Goal: Task Accomplishment & Management: Understand process/instructions

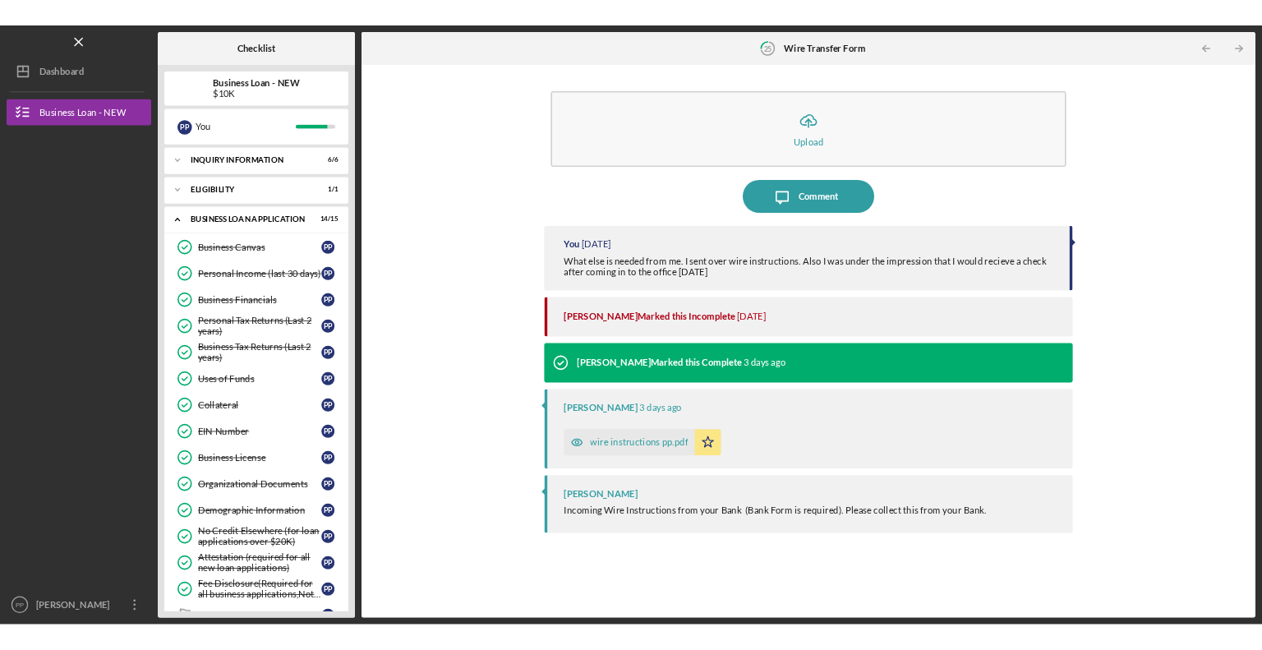
scroll to position [397, 0]
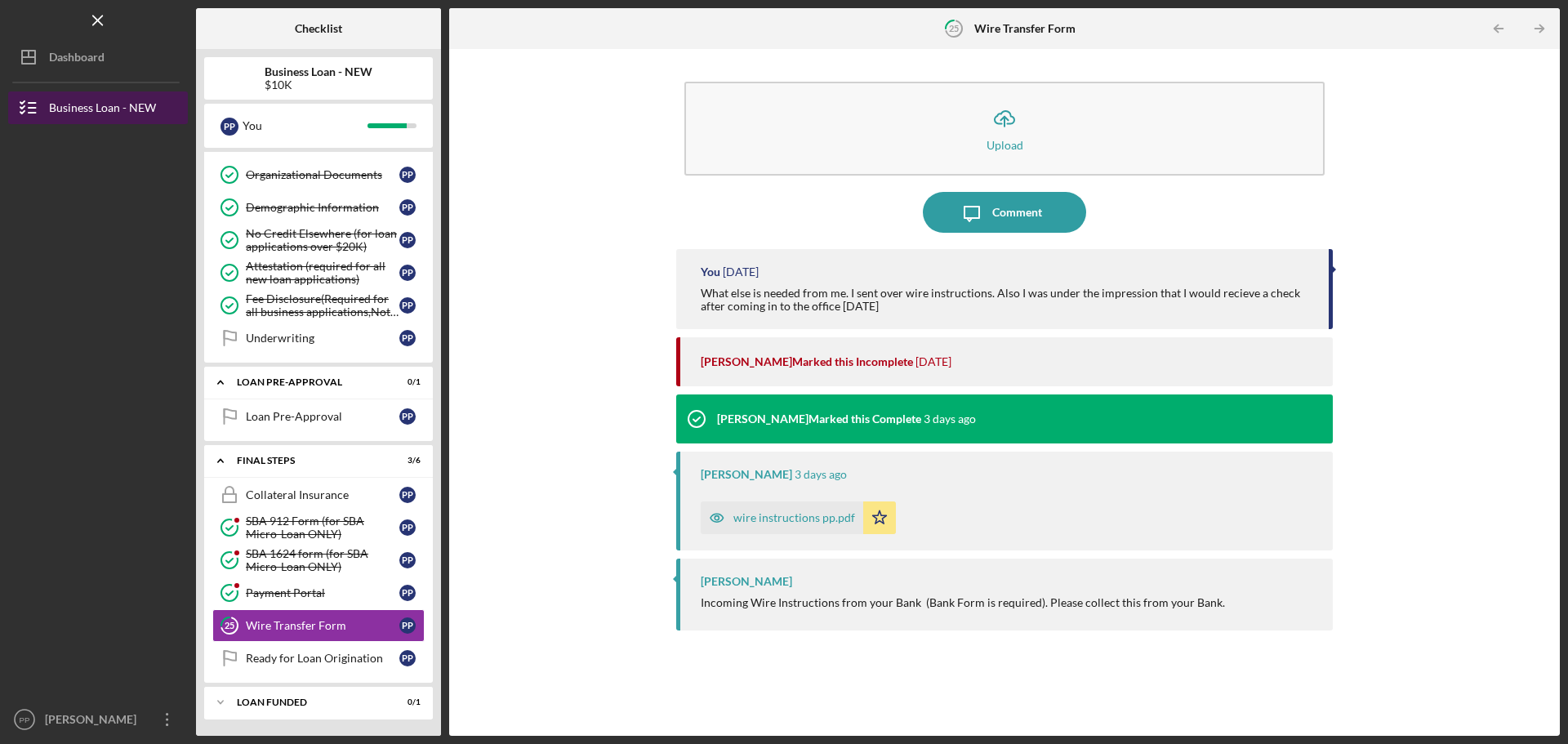
click at [122, 105] on div "Business Loan - NEW" at bounding box center [102, 109] width 107 height 37
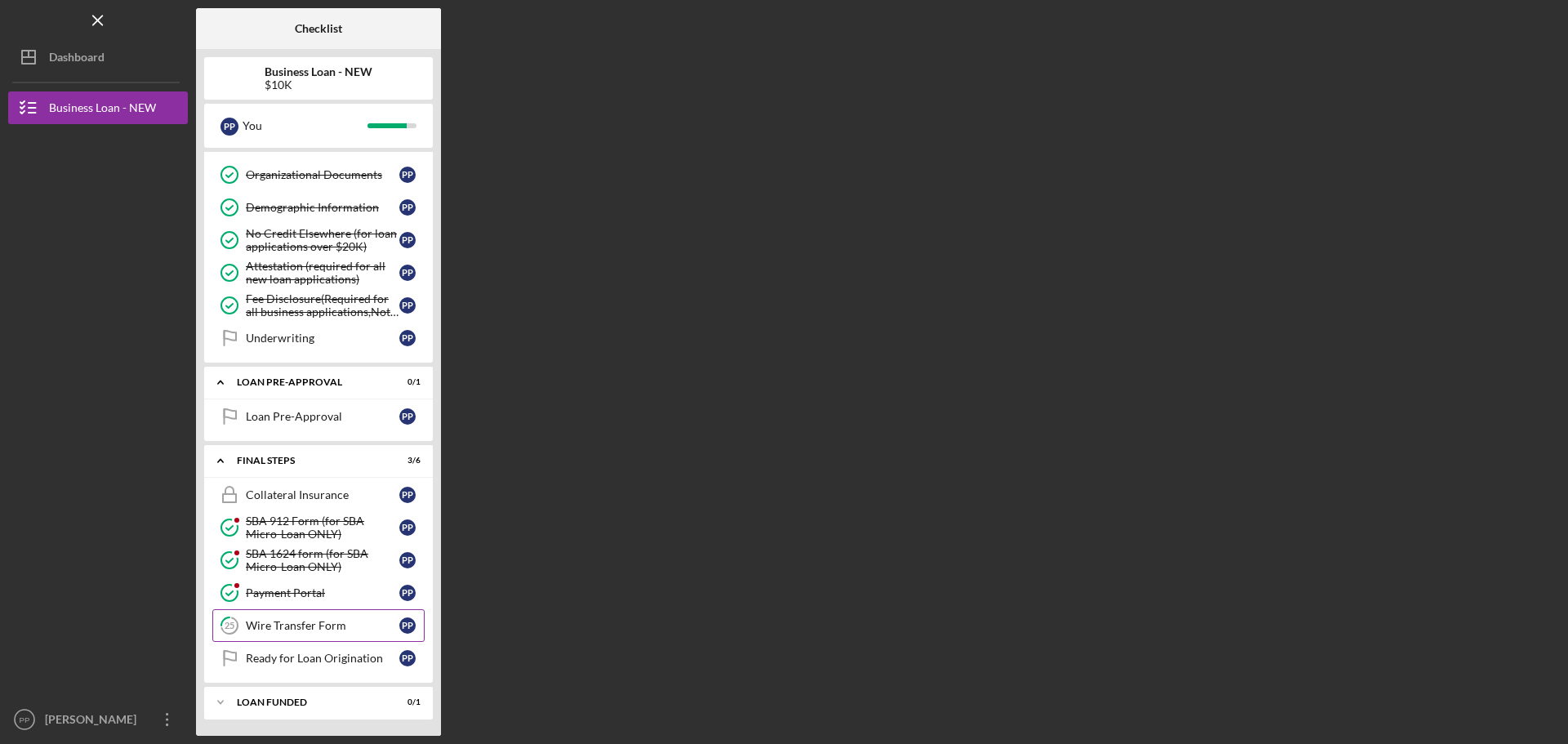
click at [305, 625] on div "Wire Transfer Form" at bounding box center [322, 625] width 154 height 13
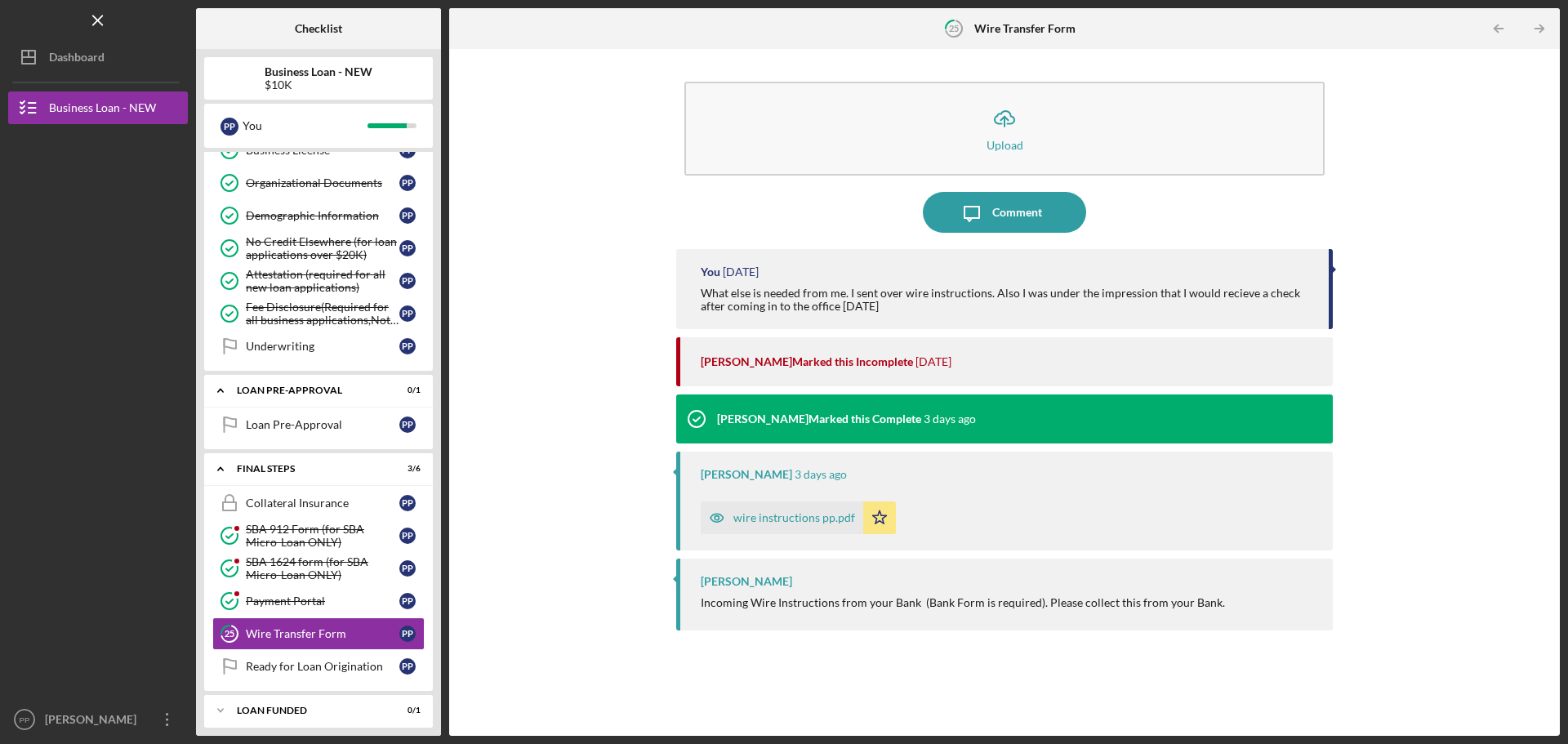
scroll to position [387, 0]
click at [1567, 110] on div "Icon/Menu 25 Wire Transfer Form Checklist Business Loan - NEW $10K P P You Icon…" at bounding box center [784, 372] width 1568 height 744
drag, startPoint x: 1563, startPoint y: 119, endPoint x: 1433, endPoint y: 122, distance: 130.0
drag, startPoint x: 1433, startPoint y: 122, endPoint x: 1344, endPoint y: 151, distance: 93.6
drag, startPoint x: 1344, startPoint y: 151, endPoint x: 1248, endPoint y: 189, distance: 103.2
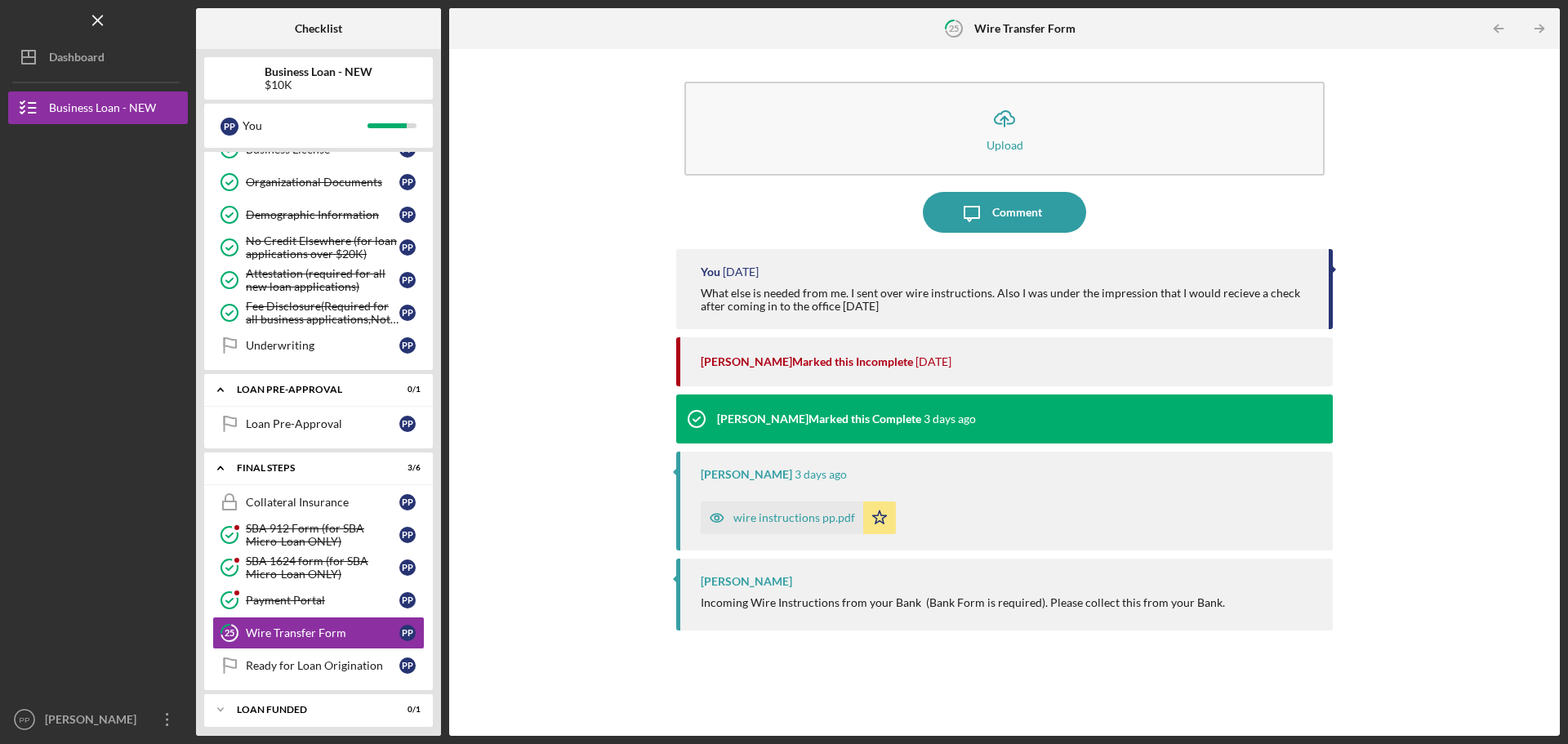
drag, startPoint x: 1248, startPoint y: 189, endPoint x: 1260, endPoint y: 184, distance: 13.0
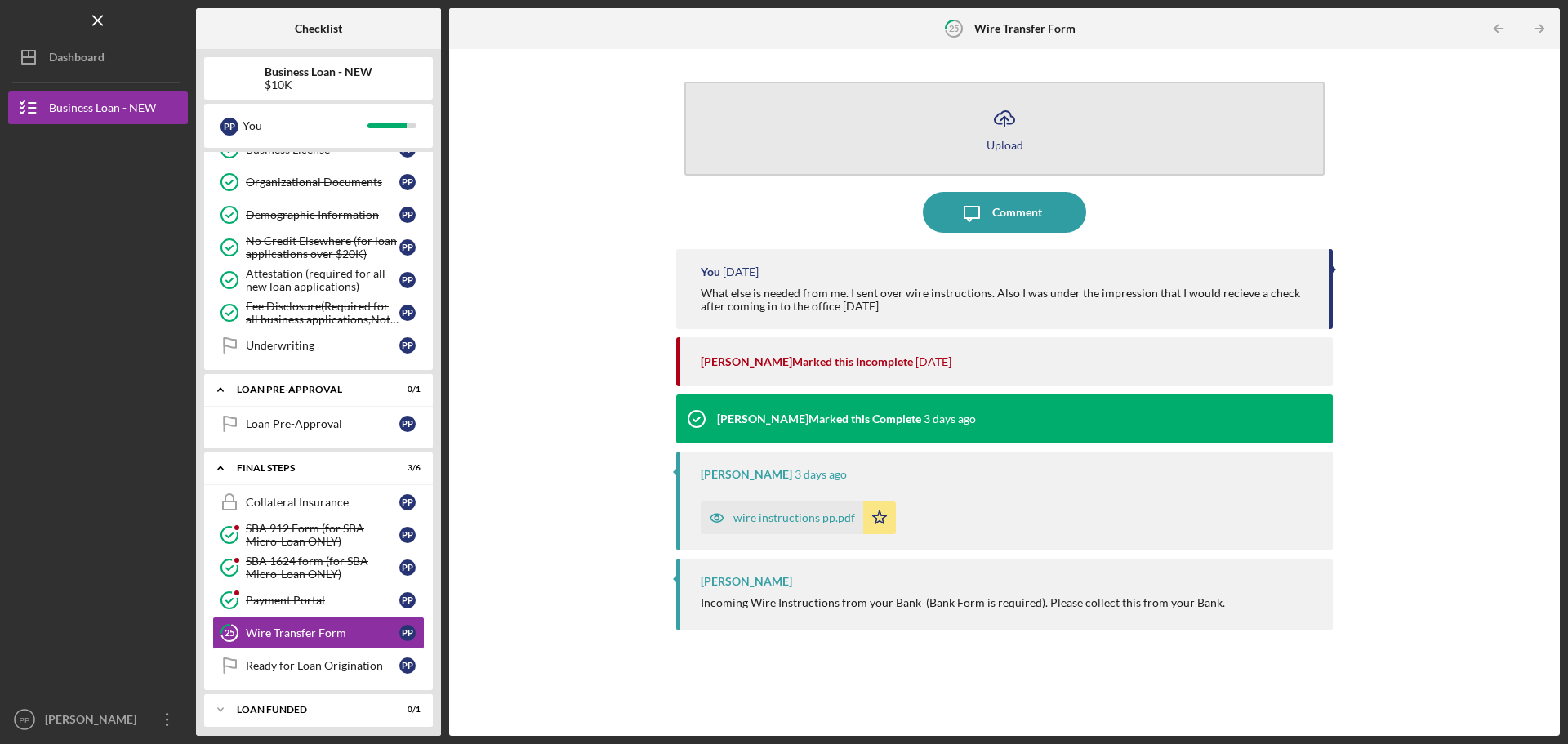
drag, startPoint x: 1260, startPoint y: 184, endPoint x: 1223, endPoint y: 173, distance: 38.6
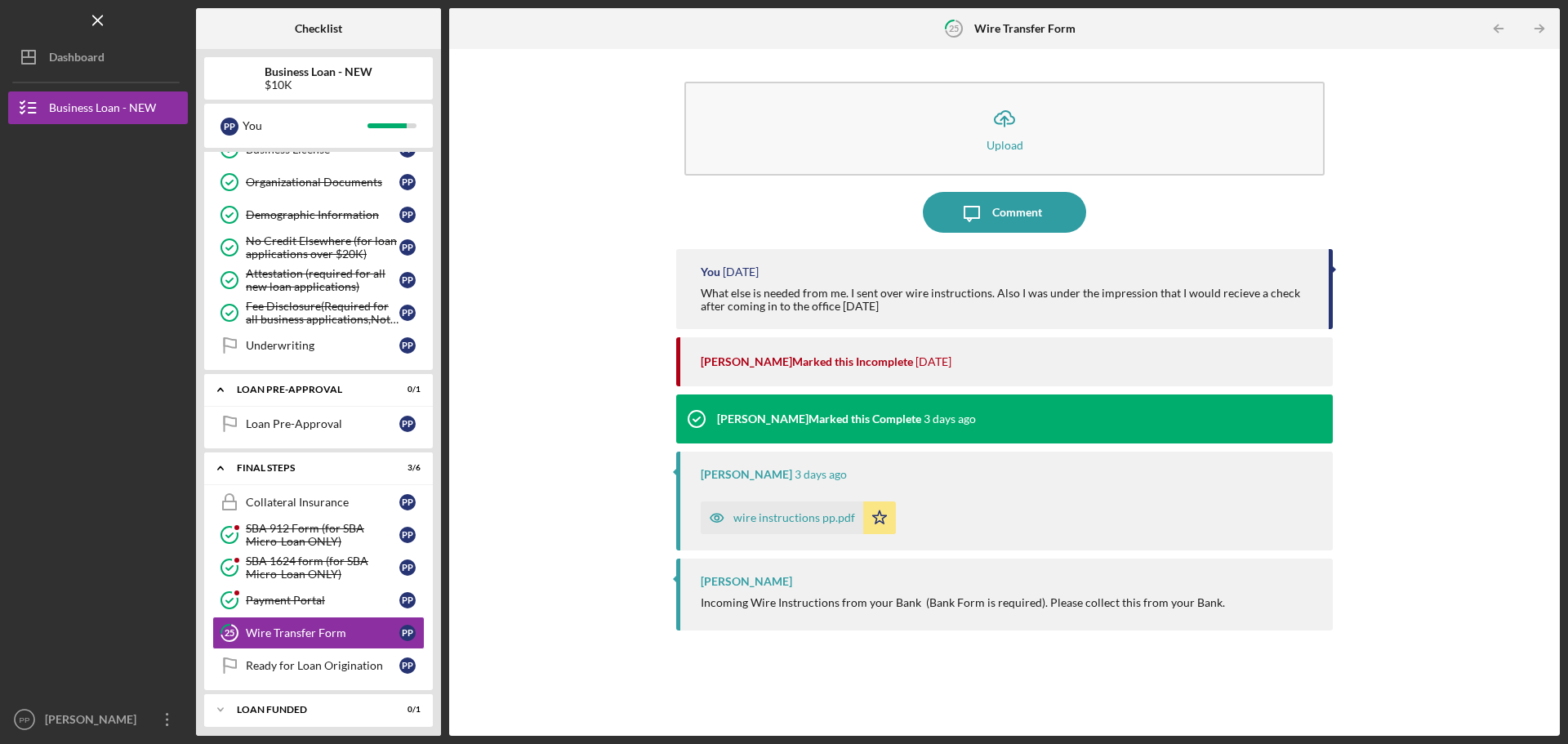
drag, startPoint x: 1223, startPoint y: 173, endPoint x: 1225, endPoint y: 203, distance: 30.1
drag, startPoint x: 1225, startPoint y: 203, endPoint x: 1204, endPoint y: 191, distance: 24.2
drag, startPoint x: 1209, startPoint y: 198, endPoint x: 1212, endPoint y: 210, distance: 12.4
drag, startPoint x: 1212, startPoint y: 210, endPoint x: 1200, endPoint y: 204, distance: 13.4
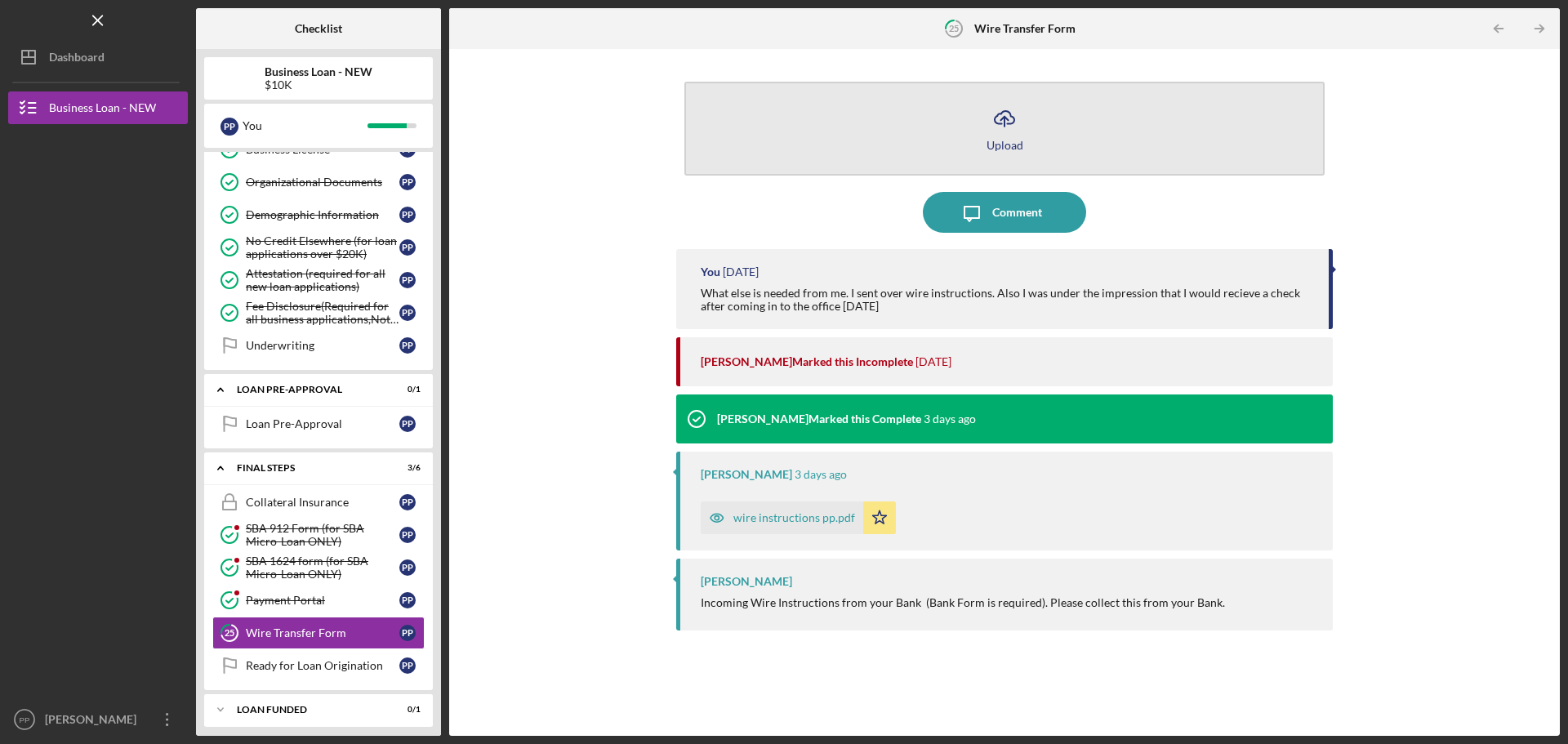
drag, startPoint x: 1200, startPoint y: 204, endPoint x: 1302, endPoint y: 85, distance: 156.7
drag, startPoint x: 1302, startPoint y: 85, endPoint x: 1206, endPoint y: 140, distance: 110.6
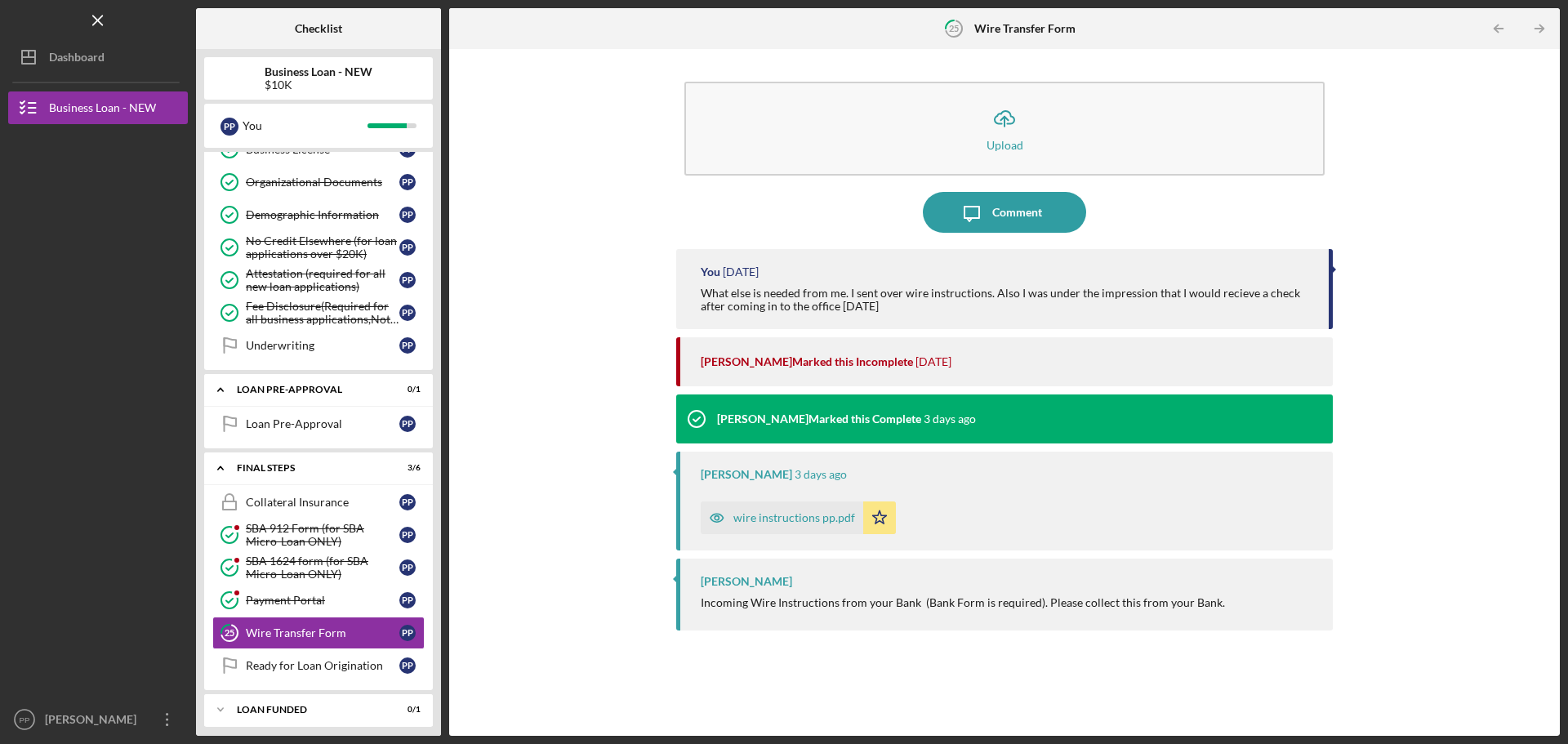
drag, startPoint x: 1206, startPoint y: 140, endPoint x: 1235, endPoint y: 58, distance: 87.0
drag, startPoint x: 1235, startPoint y: 58, endPoint x: 1239, endPoint y: 74, distance: 16.5
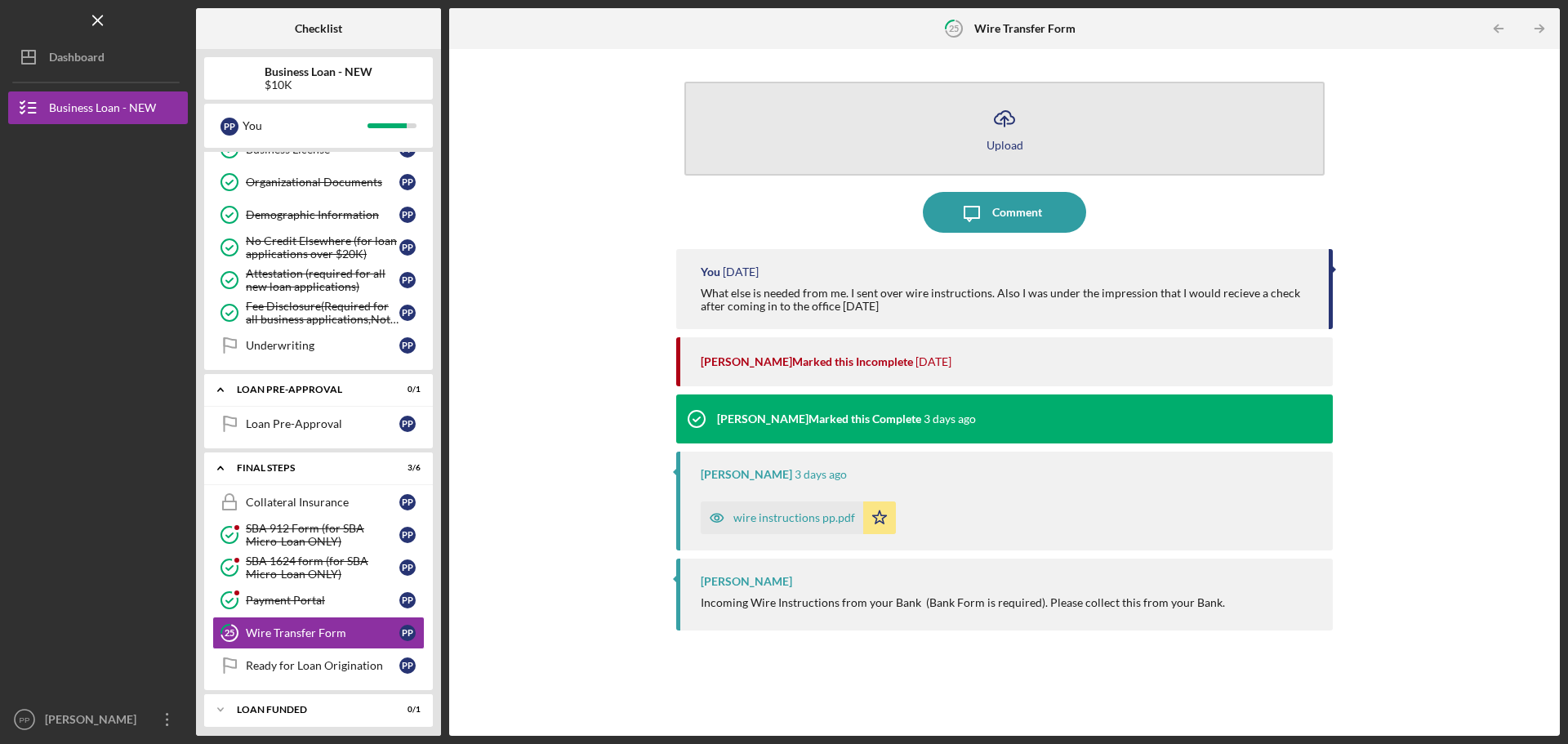
drag, startPoint x: 1239, startPoint y: 74, endPoint x: 1251, endPoint y: 86, distance: 17.0
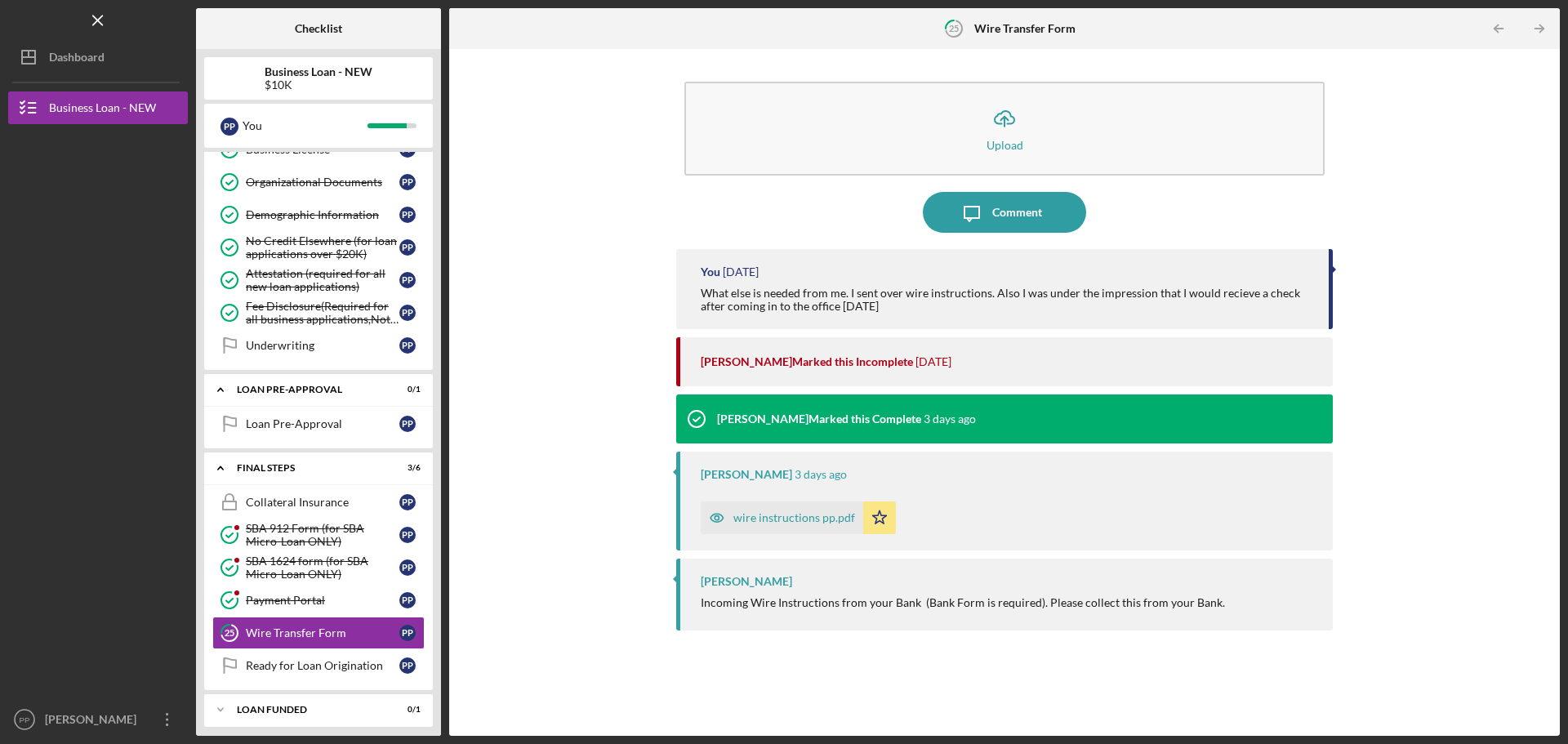
drag, startPoint x: 1251, startPoint y: 86, endPoint x: 1268, endPoint y: 80, distance: 18.0
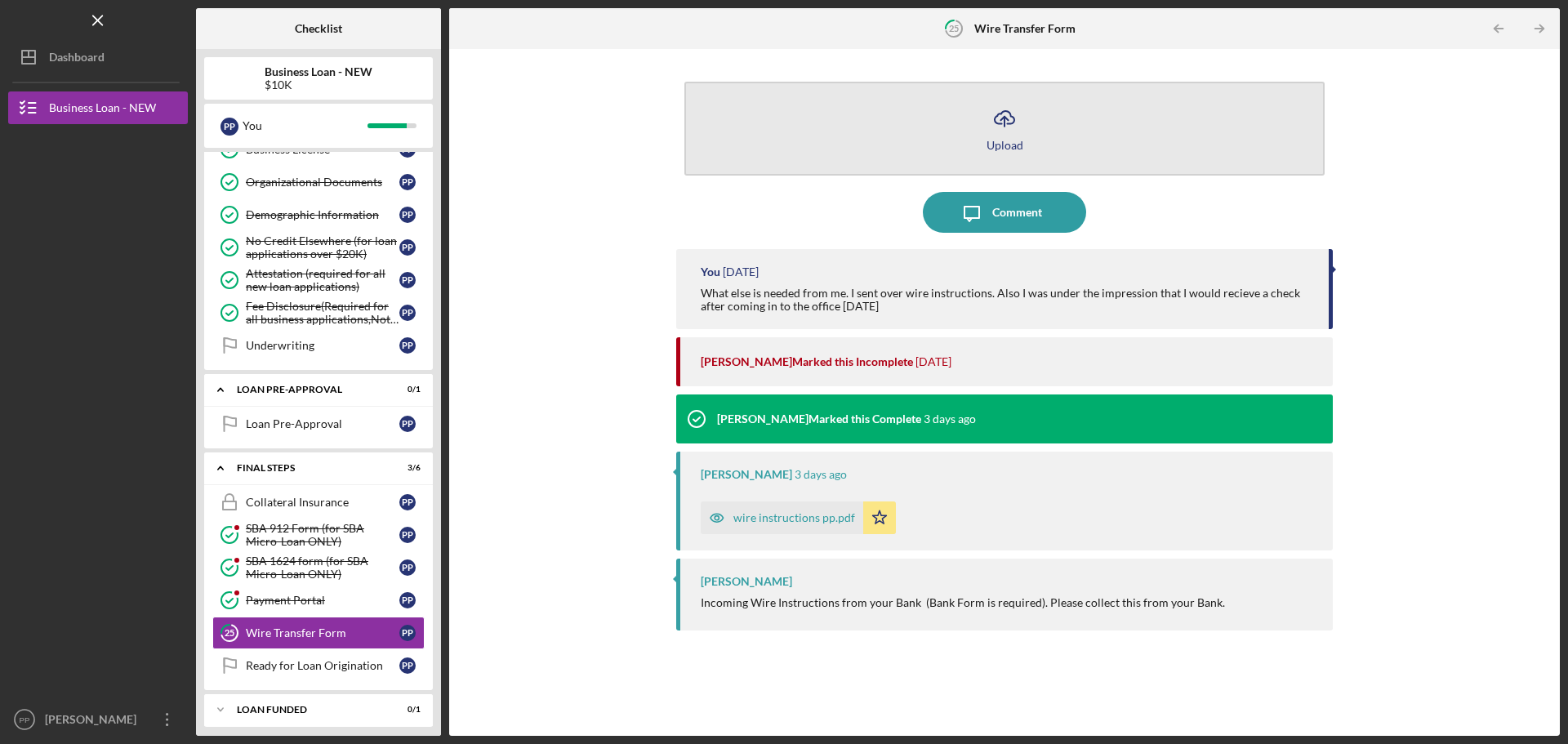
drag, startPoint x: 1268, startPoint y: 80, endPoint x: 1294, endPoint y: 90, distance: 27.9
drag, startPoint x: 1294, startPoint y: 90, endPoint x: 1235, endPoint y: 94, distance: 59.1
drag, startPoint x: 1235, startPoint y: 94, endPoint x: 1222, endPoint y: 104, distance: 16.4
drag, startPoint x: 1222, startPoint y: 104, endPoint x: 1227, endPoint y: 126, distance: 22.6
drag, startPoint x: 1227, startPoint y: 126, endPoint x: 1215, endPoint y: 113, distance: 17.7
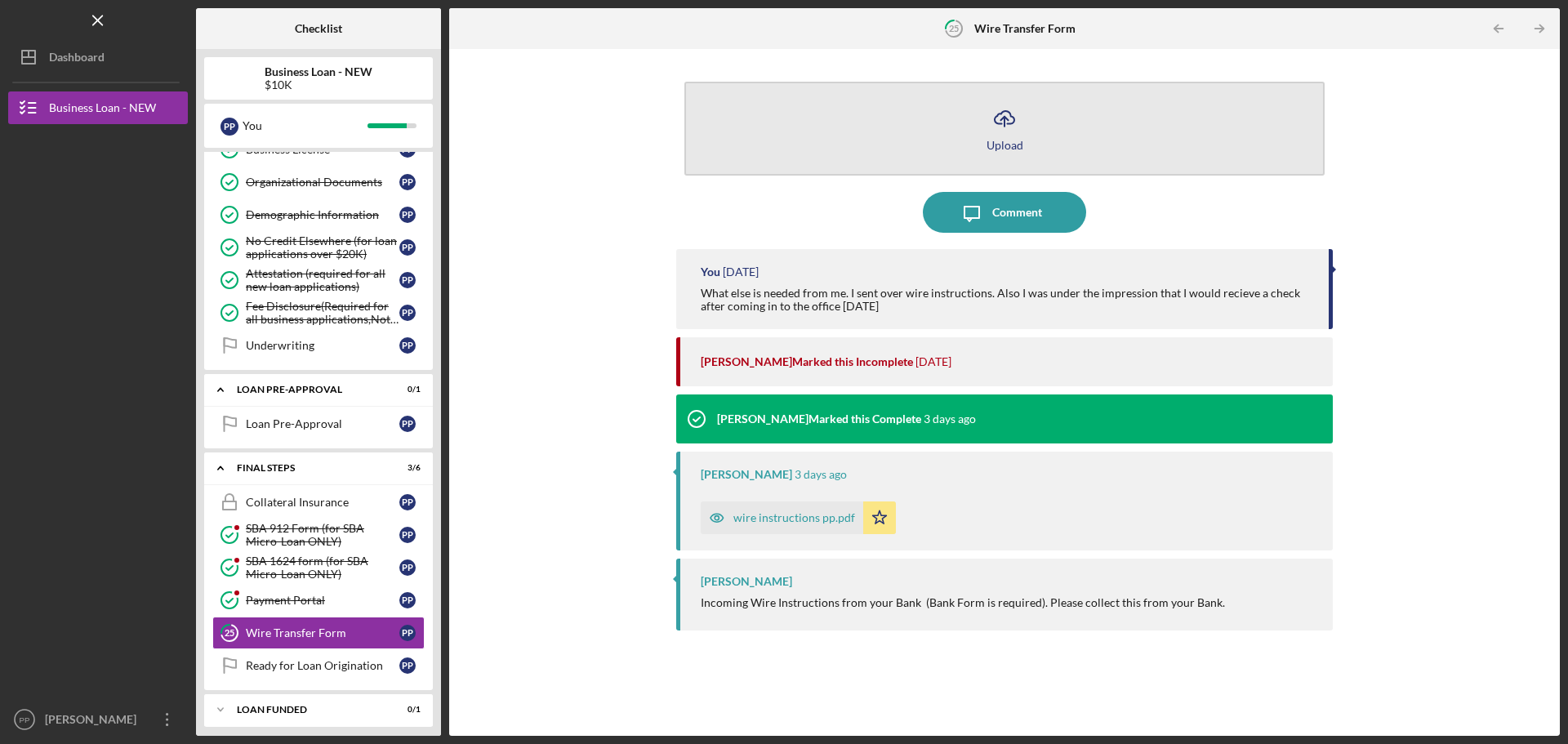
drag, startPoint x: 1215, startPoint y: 113, endPoint x: 1196, endPoint y: 164, distance: 54.4
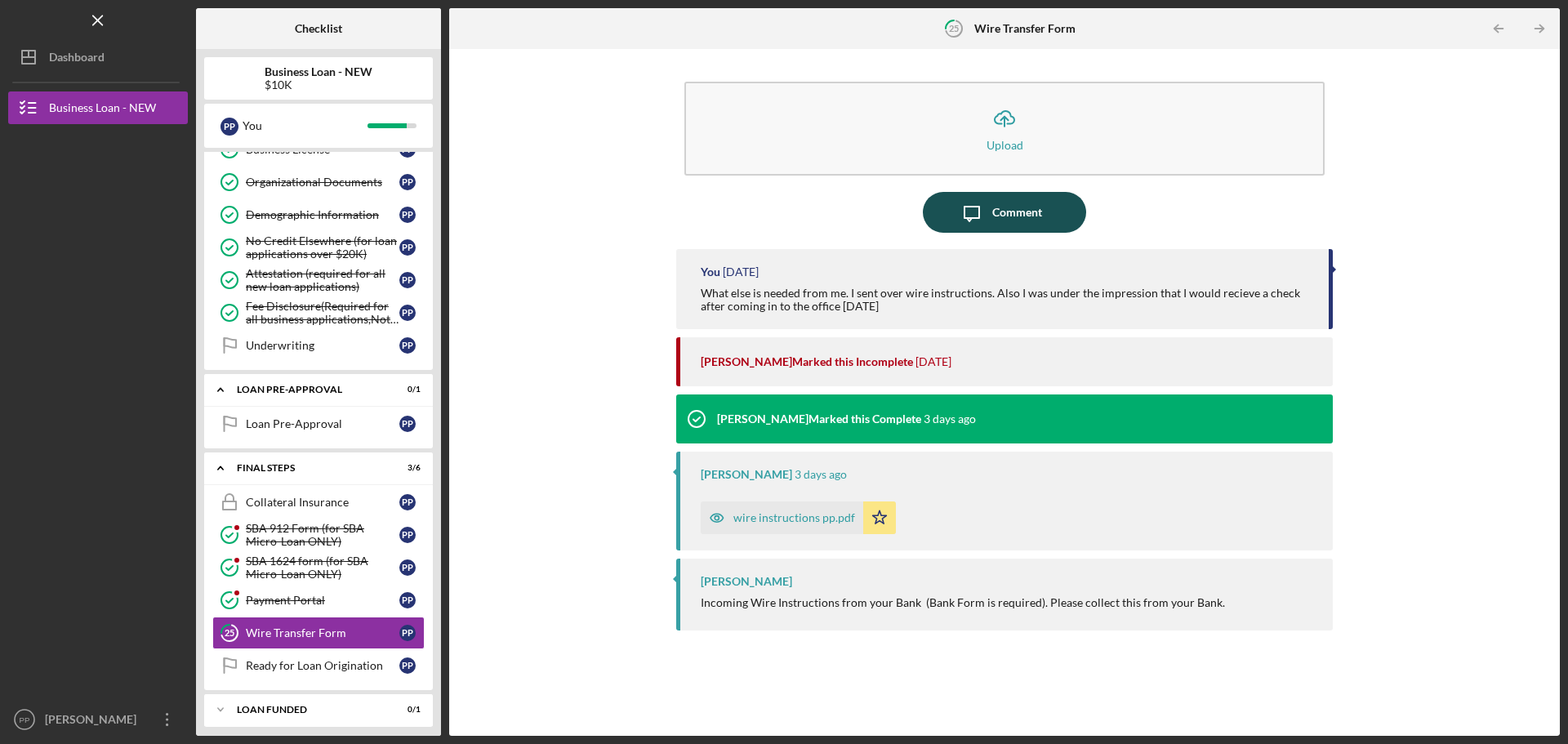
drag, startPoint x: 1196, startPoint y: 164, endPoint x: 1078, endPoint y: 207, distance: 125.6
drag, startPoint x: 1082, startPoint y: 205, endPoint x: 1038, endPoint y: 249, distance: 62.2
drag, startPoint x: 1038, startPoint y: 249, endPoint x: 963, endPoint y: 266, distance: 76.9
drag, startPoint x: 963, startPoint y: 266, endPoint x: 1027, endPoint y: 251, distance: 65.7
drag, startPoint x: 1027, startPoint y: 251, endPoint x: 1034, endPoint y: 268, distance: 18.4
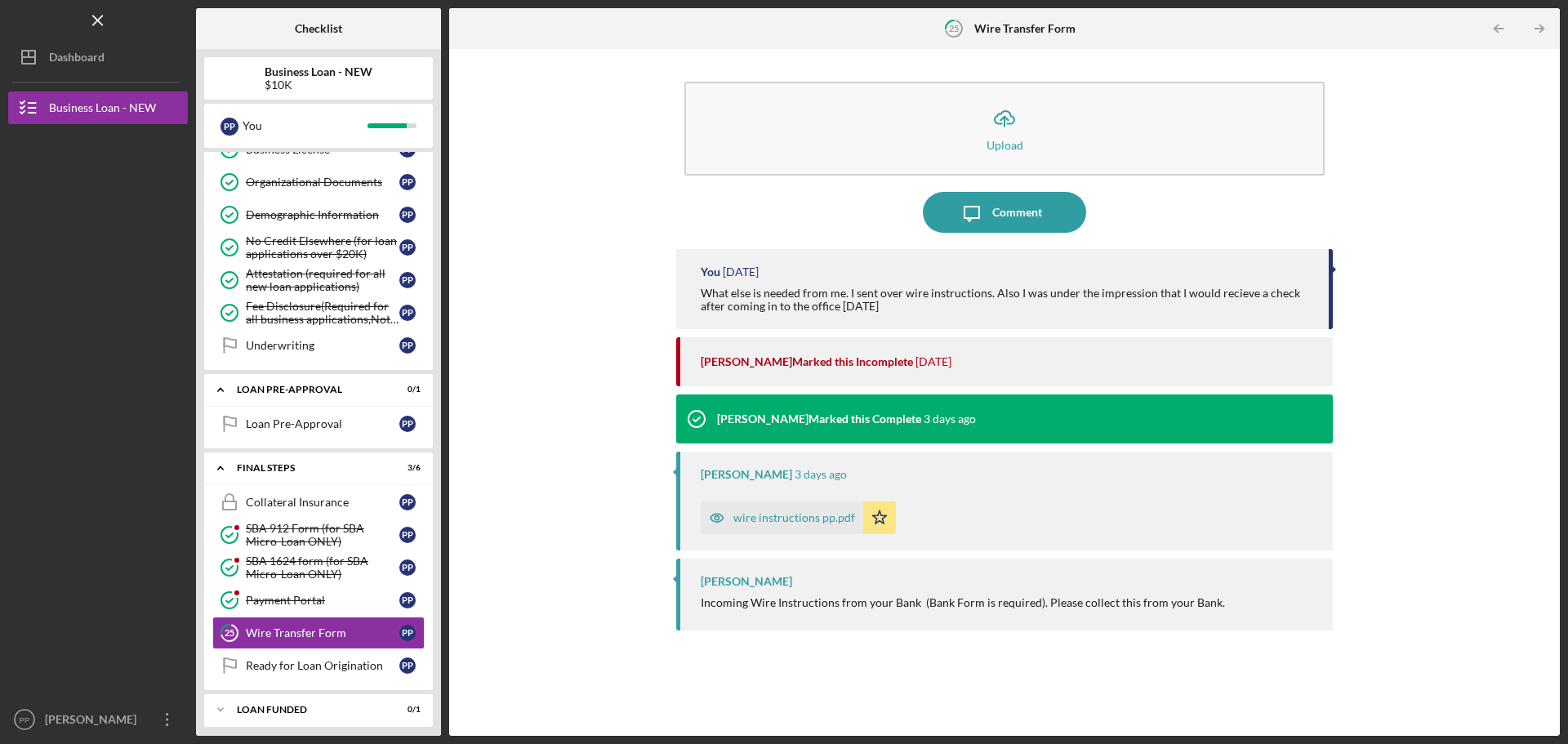
drag, startPoint x: 1034, startPoint y: 268, endPoint x: 987, endPoint y: 315, distance: 66.5
drag, startPoint x: 987, startPoint y: 315, endPoint x: 939, endPoint y: 342, distance: 55.1
drag, startPoint x: 939, startPoint y: 342, endPoint x: 999, endPoint y: 270, distance: 93.7
drag, startPoint x: 999, startPoint y: 270, endPoint x: 985, endPoint y: 291, distance: 25.2
drag
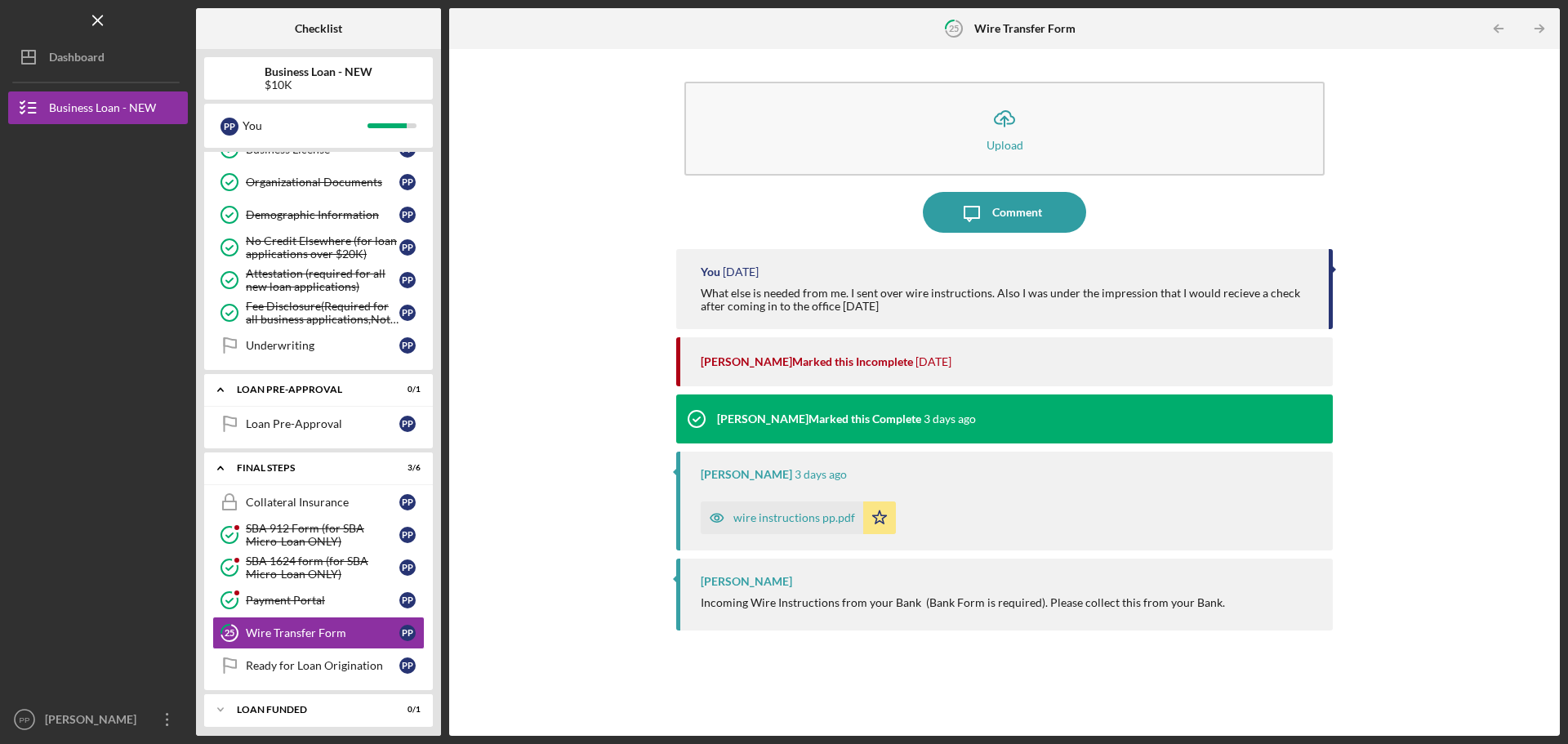
drag, startPoint x: 993, startPoint y: 305, endPoint x: 1130, endPoint y: 481, distance: 223.0
drag, startPoint x: 1130, startPoint y: 481, endPoint x: 1130, endPoint y: 470, distance: 11.0
drag, startPoint x: 1130, startPoint y: 470, endPoint x: 1166, endPoint y: 411, distance: 69.1
drag, startPoint x: 1160, startPoint y: 406, endPoint x: 1203, endPoint y: 448, distance: 60.1
drag, startPoint x: 1203, startPoint y: 448, endPoint x: 1155, endPoint y: 411, distance: 60.6
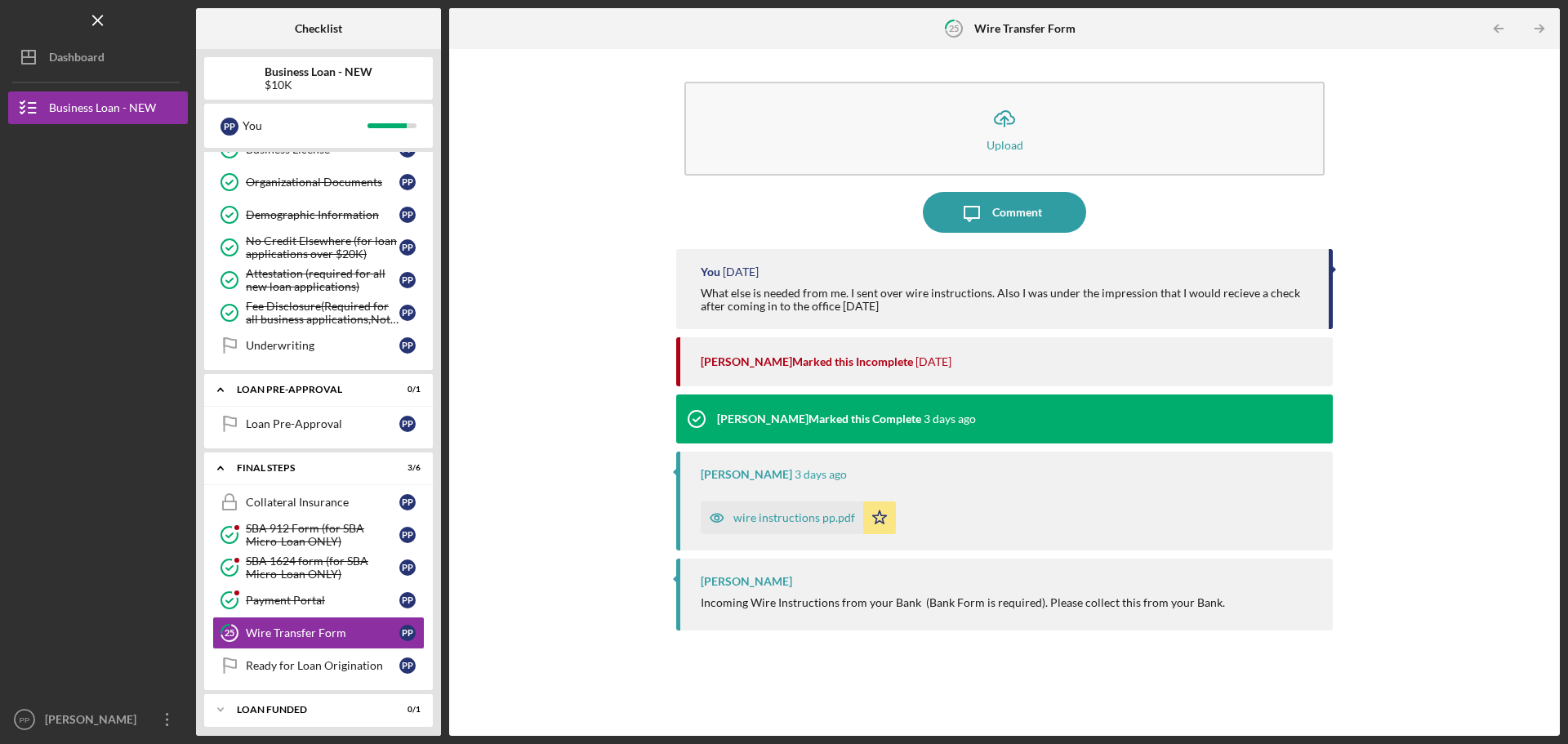
drag, startPoint x: 1155, startPoint y: 411, endPoint x: 1133, endPoint y: 363, distance: 52.8
drag, startPoint x: 1133, startPoint y: 363, endPoint x: 1113, endPoint y: 476, distance: 114.8
drag, startPoint x: 1113, startPoint y: 475, endPoint x: 1066, endPoint y: 453, distance: 51.9
drag, startPoint x: 1066, startPoint y: 453, endPoint x: 1112, endPoint y: 463, distance: 47.1
click at [1111, 463] on div "[PERSON_NAME] [DATE] wire instructions pp.pdf Icon/Star" at bounding box center [1005, 501] width 657 height 98
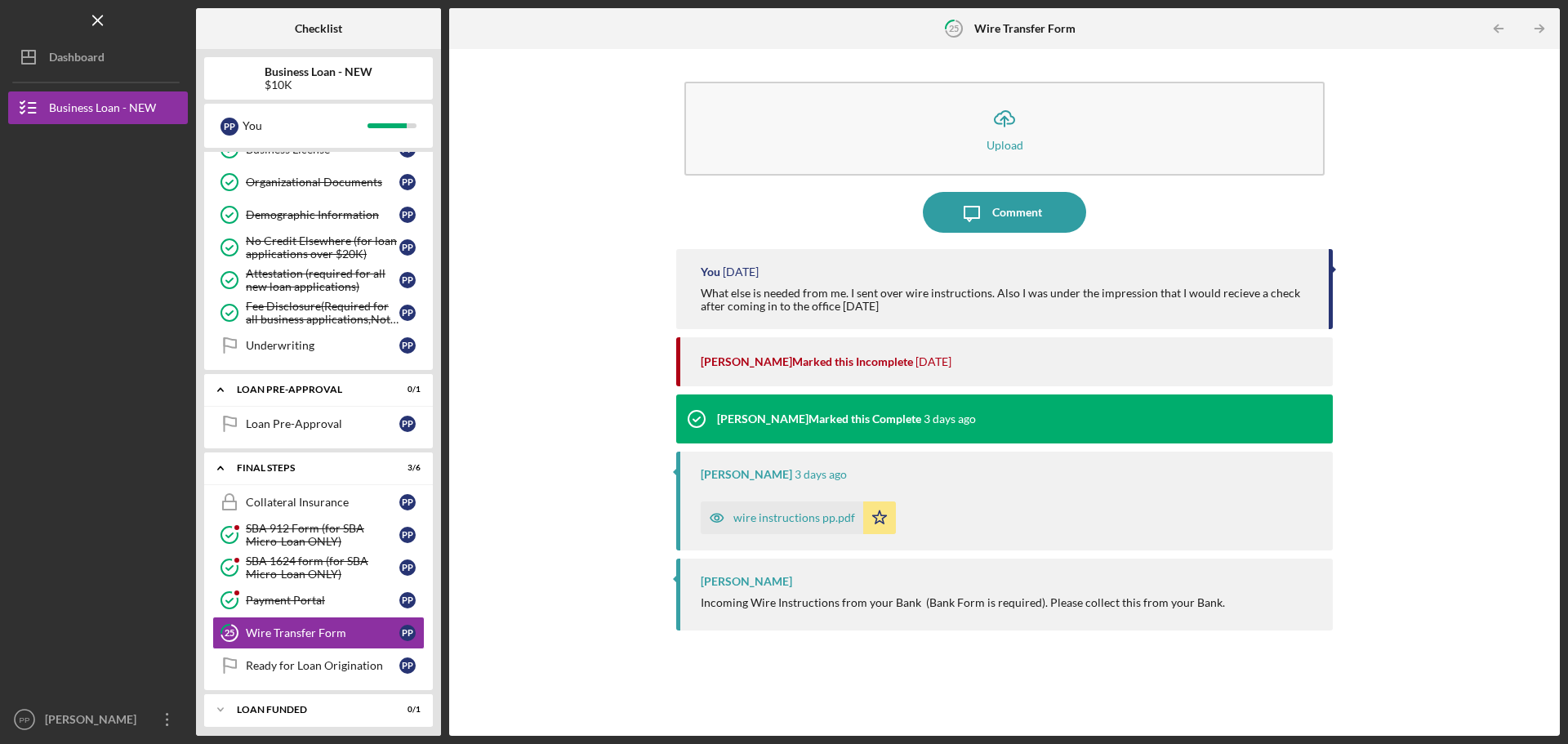
click at [1112, 463] on div "[PERSON_NAME] [DATE] wire instructions pp.pdf Icon/Star" at bounding box center [1005, 501] width 657 height 98
